Goal: Find specific page/section: Find specific page/section

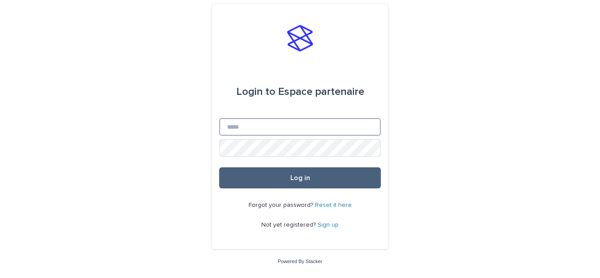
type input "**********"
click at [301, 182] on button "Log in" at bounding box center [300, 177] width 162 height 21
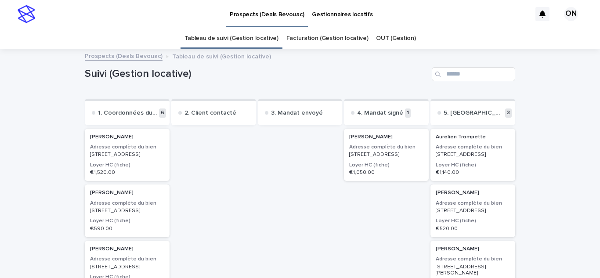
click at [305, 38] on link "Facturation (Gestion locative)" at bounding box center [327, 38] width 82 height 21
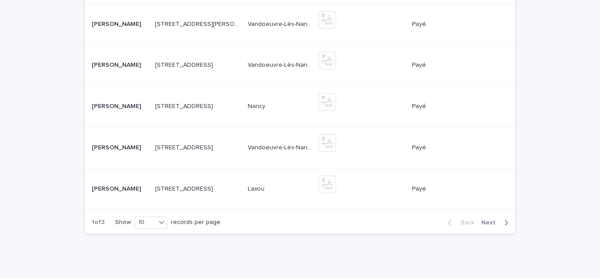
scroll to position [351, 0]
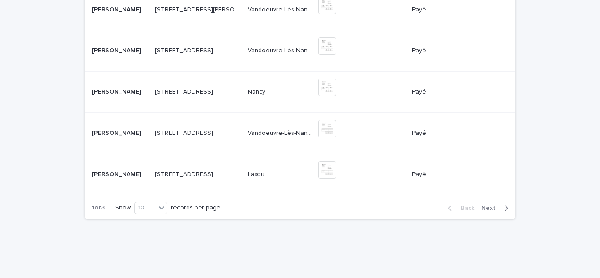
click at [504, 204] on icon "button" at bounding box center [506, 208] width 4 height 8
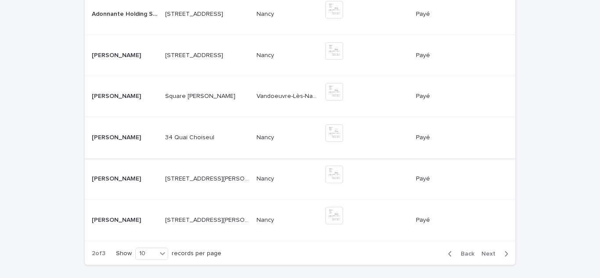
scroll to position [368, 0]
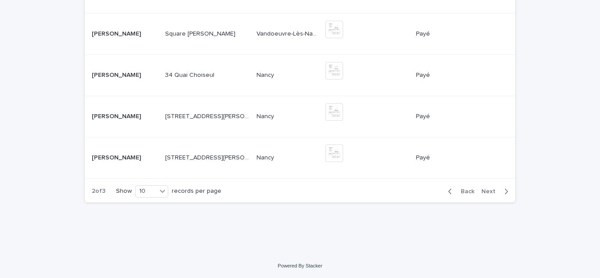
click at [492, 191] on span "Next" at bounding box center [490, 191] width 19 height 6
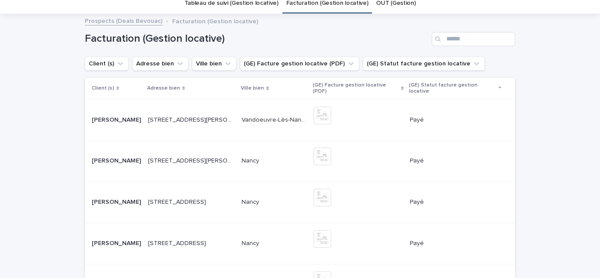
scroll to position [16, 0]
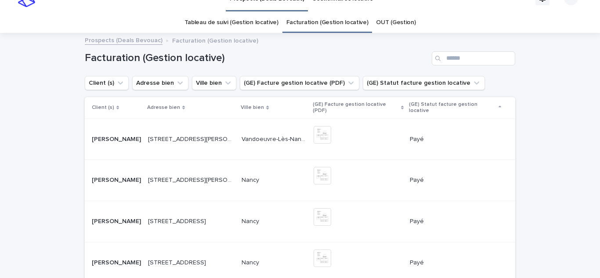
click at [233, 25] on link "Tableau de suivi (Gestion locative)" at bounding box center [231, 22] width 94 height 21
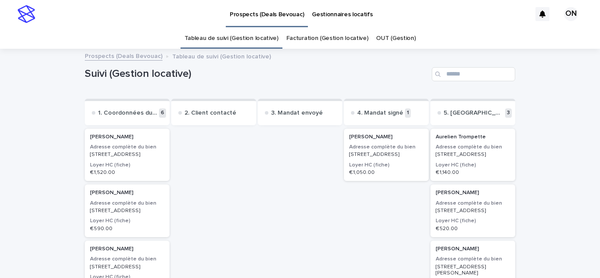
click at [376, 40] on link "OUT (Gestion)" at bounding box center [396, 38] width 40 height 21
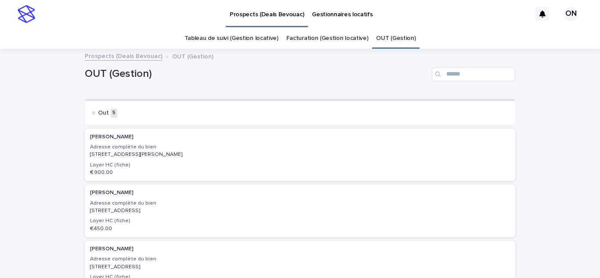
click at [332, 37] on link "Facturation (Gestion locative)" at bounding box center [327, 38] width 82 height 21
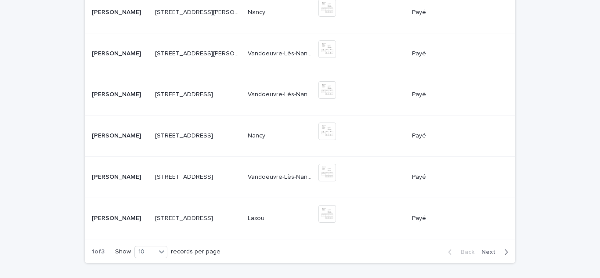
scroll to position [351, 0]
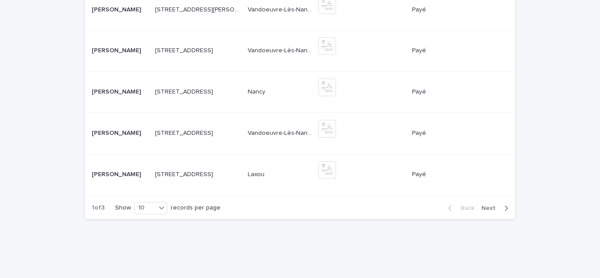
click at [497, 205] on span "Next" at bounding box center [490, 208] width 19 height 6
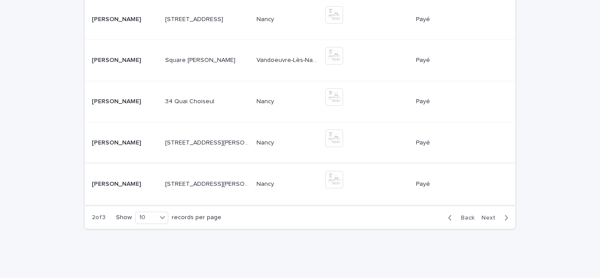
scroll to position [368, 0]
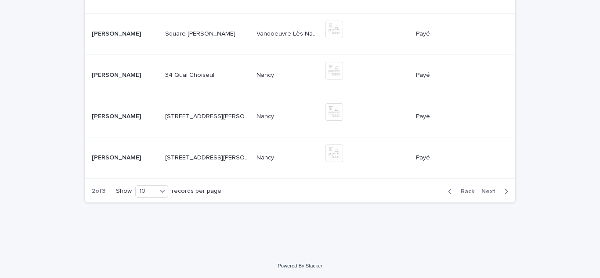
click at [481, 190] on span "Next" at bounding box center [490, 191] width 19 height 6
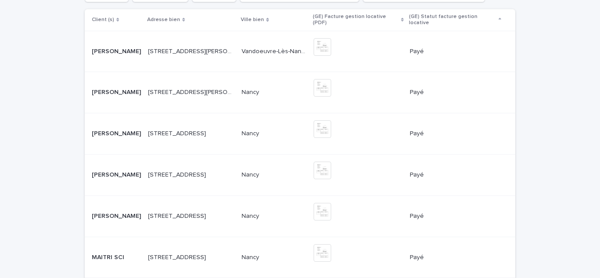
scroll to position [60, 0]
